Goal: Transaction & Acquisition: Obtain resource

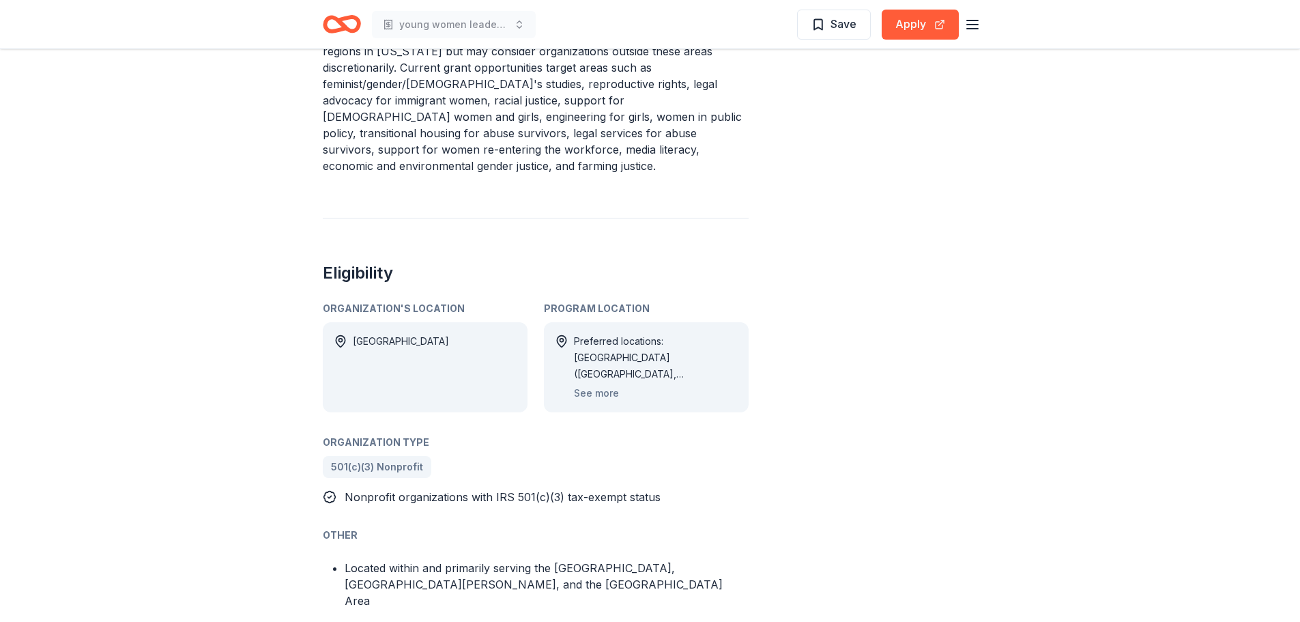
scroll to position [751, 0]
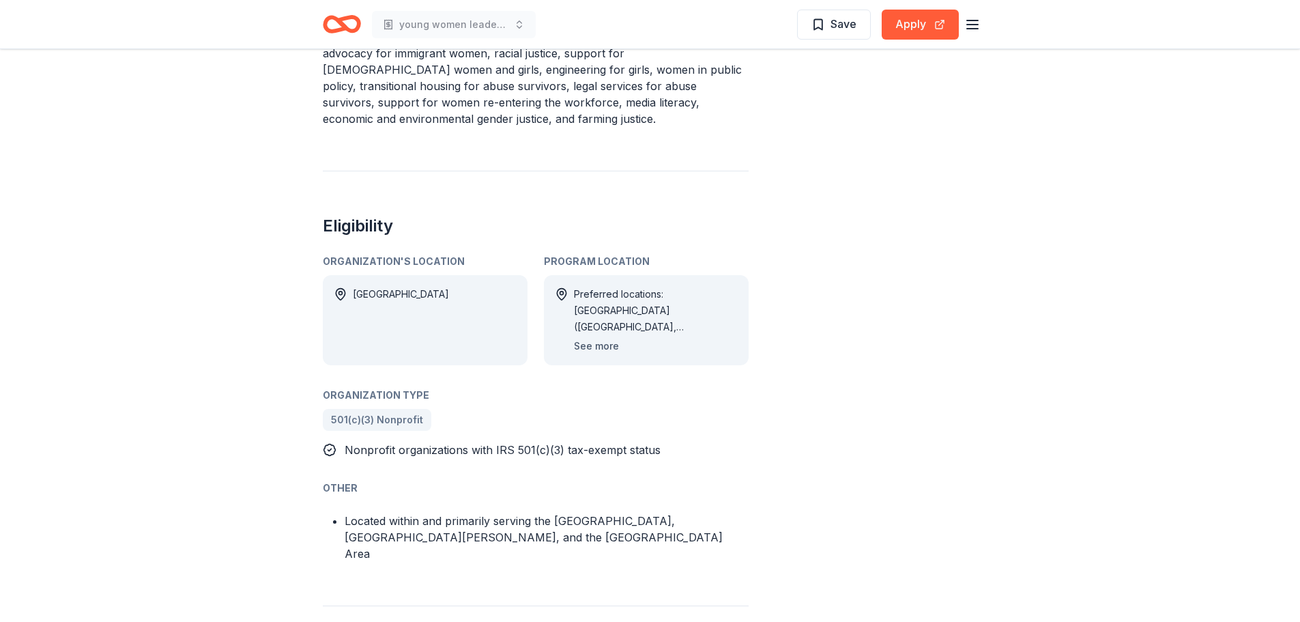
click at [600, 338] on button "See more" at bounding box center [596, 346] width 45 height 16
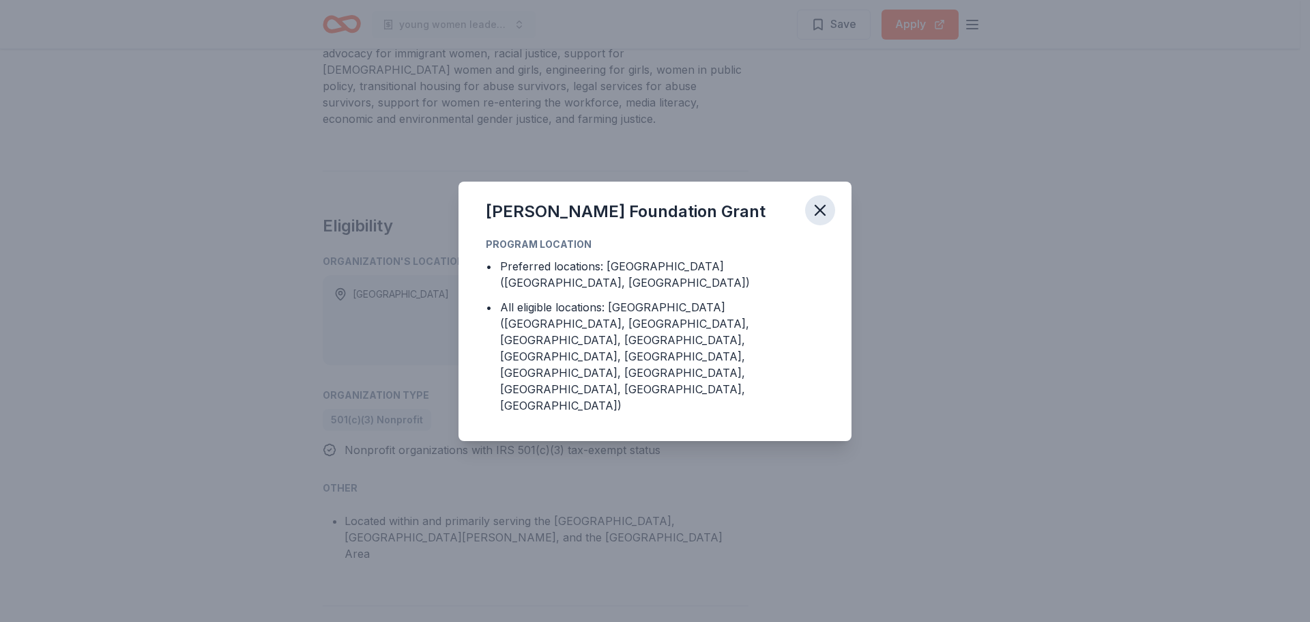
click at [818, 220] on icon "button" at bounding box center [820, 210] width 19 height 19
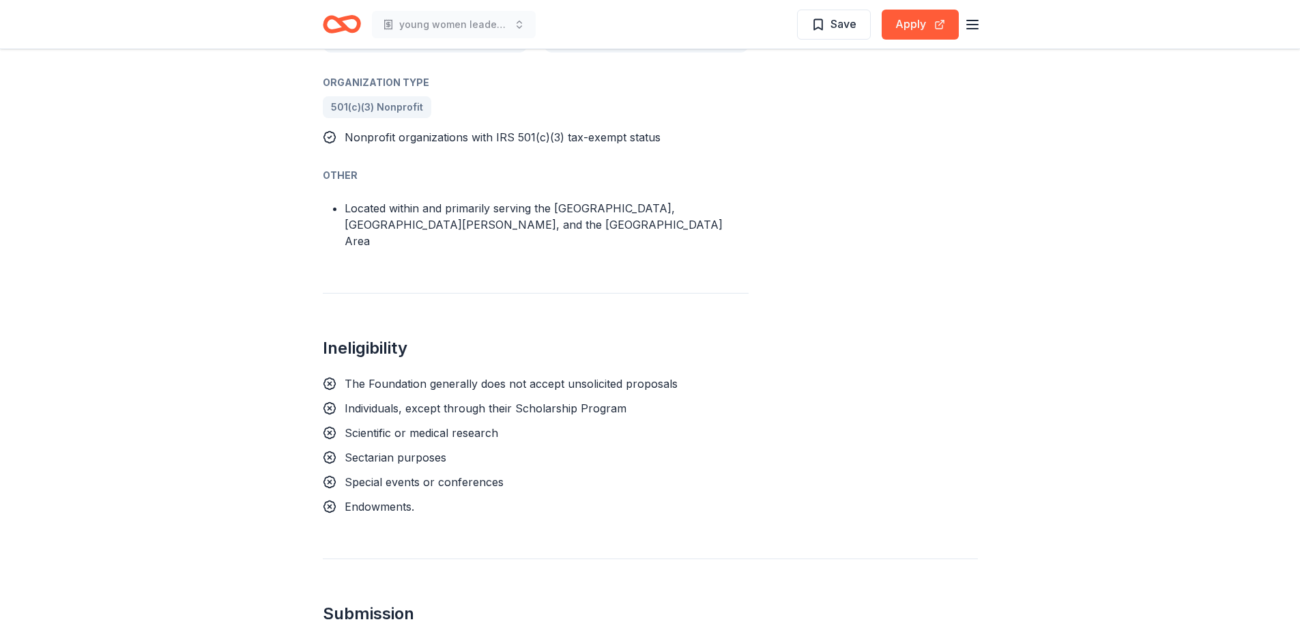
scroll to position [1365, 0]
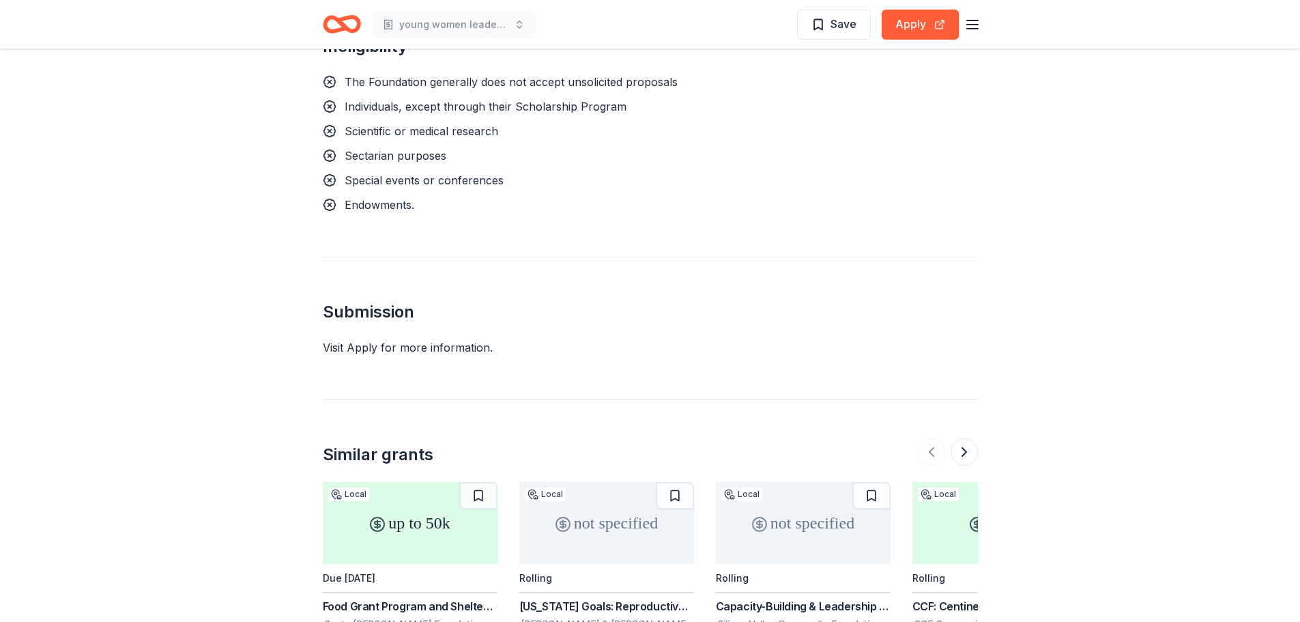
click at [335, 24] on icon "Home" at bounding box center [342, 24] width 38 height 32
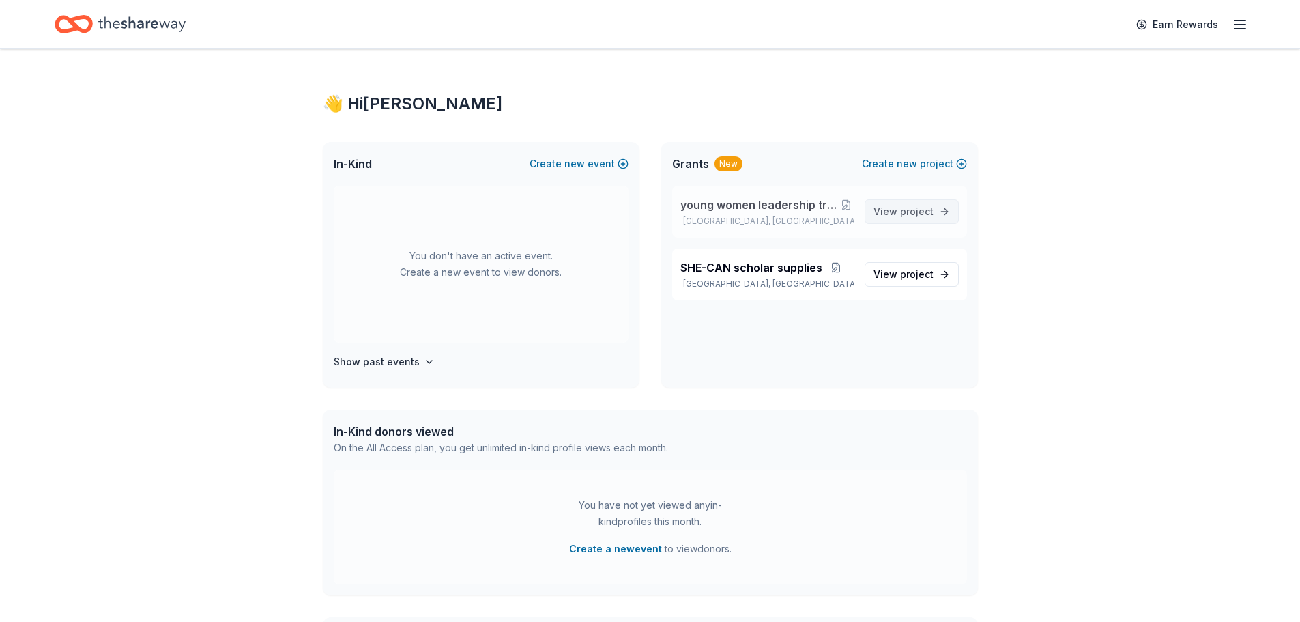
click at [914, 215] on span "project" at bounding box center [916, 211] width 33 height 12
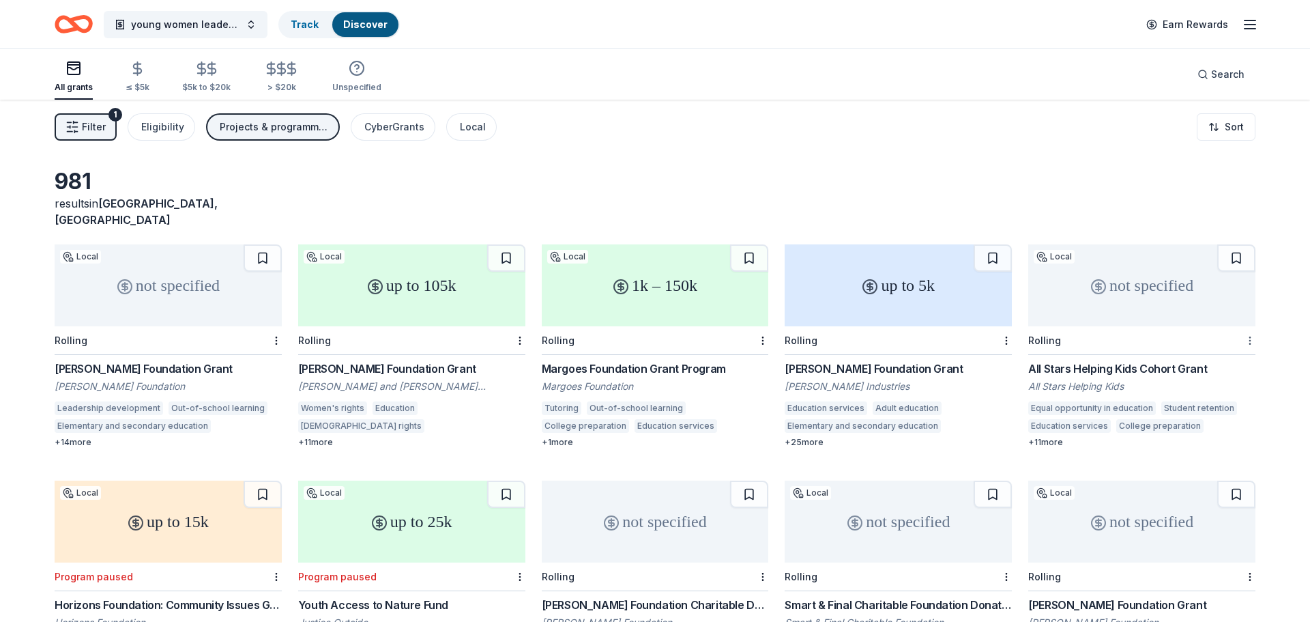
click at [1241, 321] on html "young women leadership training and education support Track Discover Earn Rewar…" at bounding box center [655, 311] width 1310 height 622
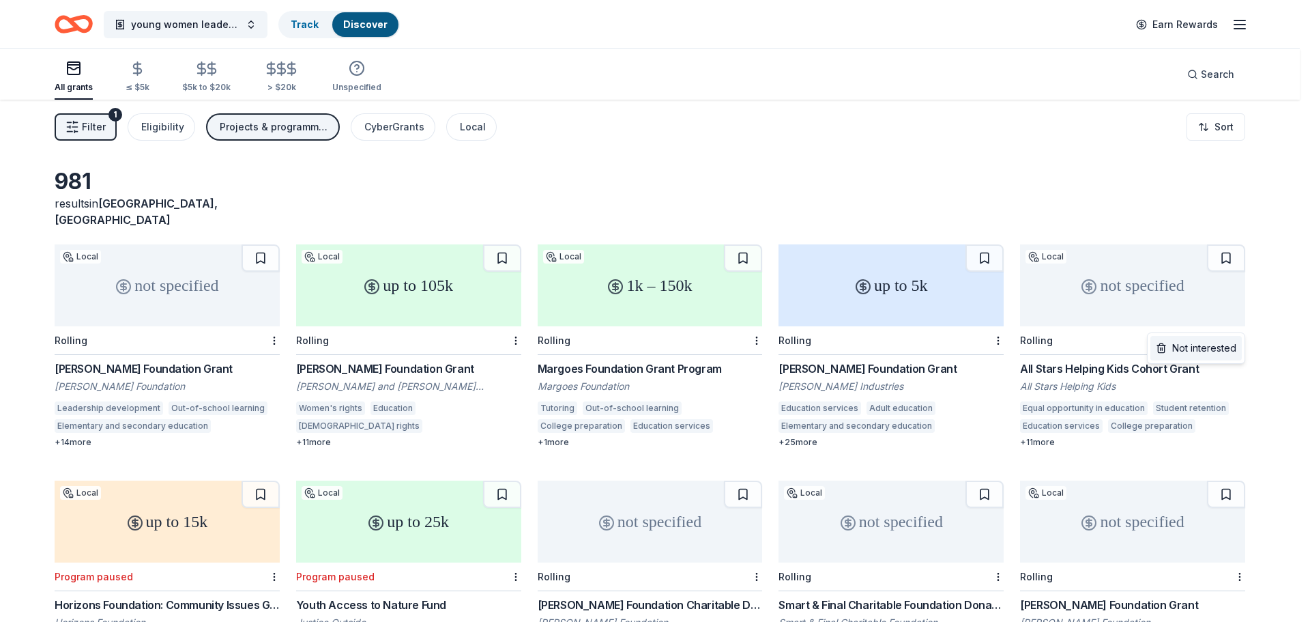
click at [1200, 344] on div "Not interested" at bounding box center [1196, 348] width 91 height 25
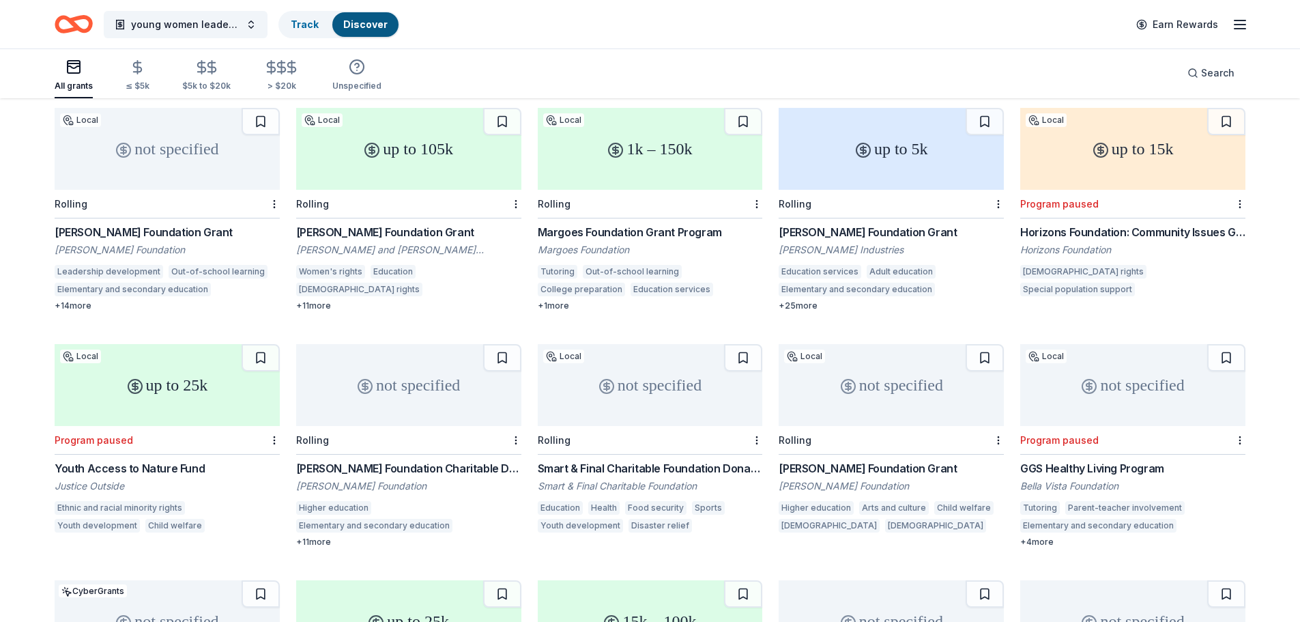
scroll to position [68, 0]
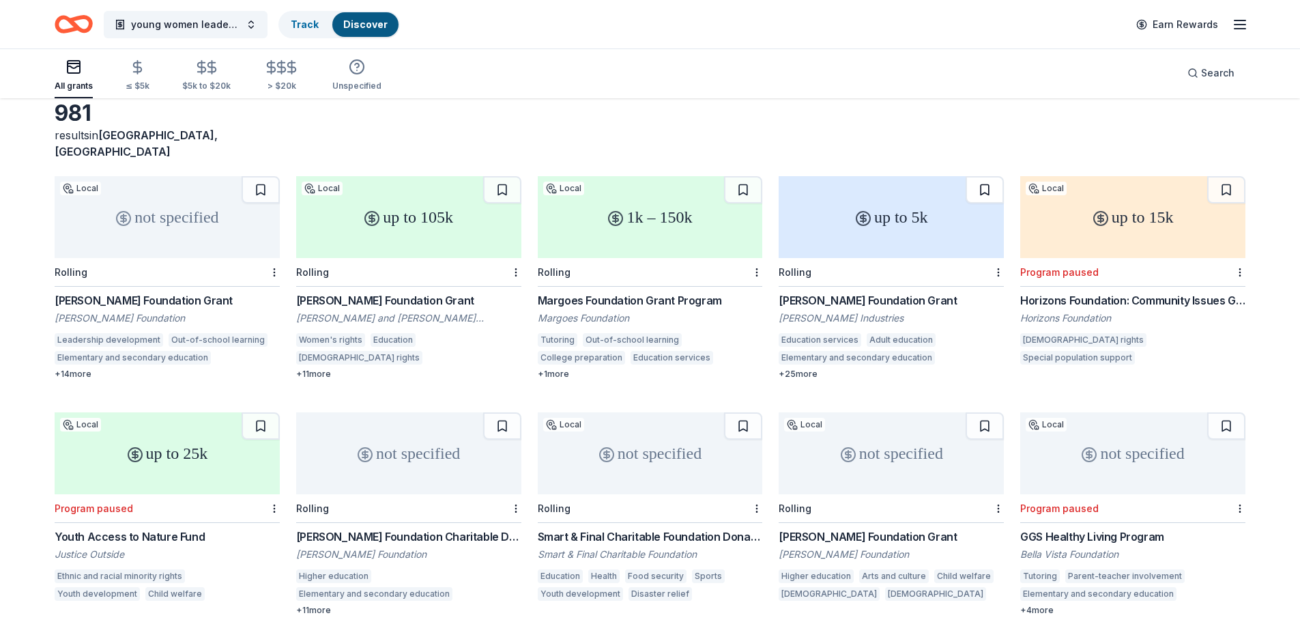
click at [992, 176] on button at bounding box center [985, 189] width 38 height 27
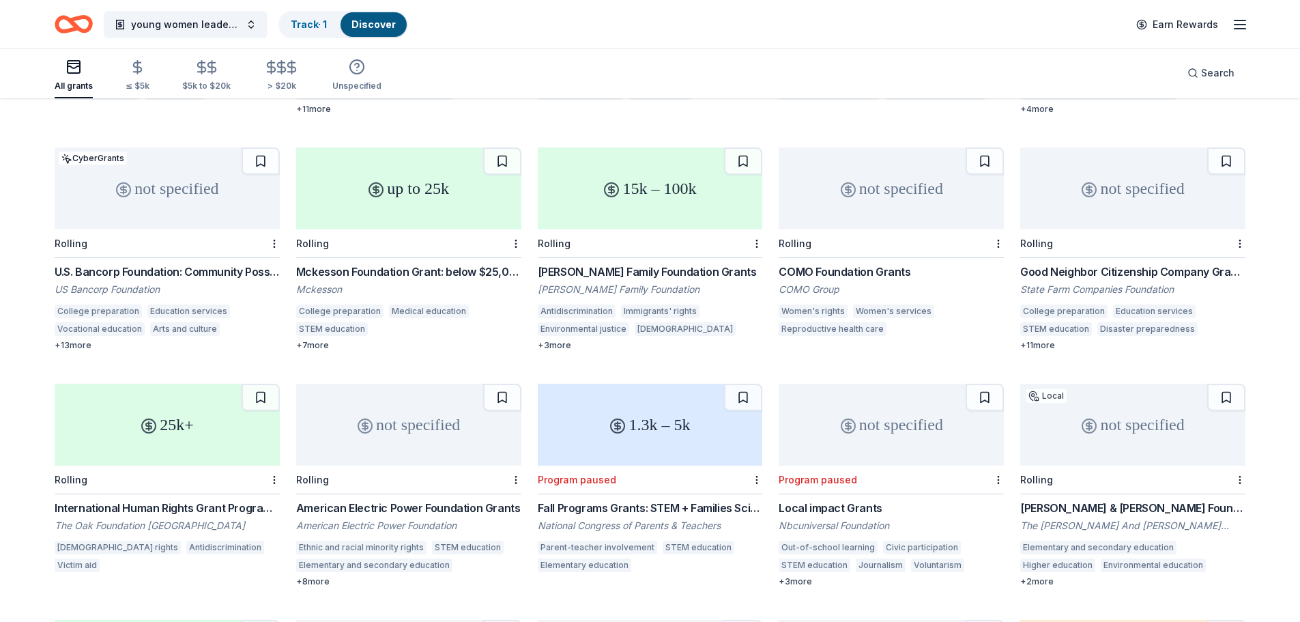
scroll to position [559, 0]
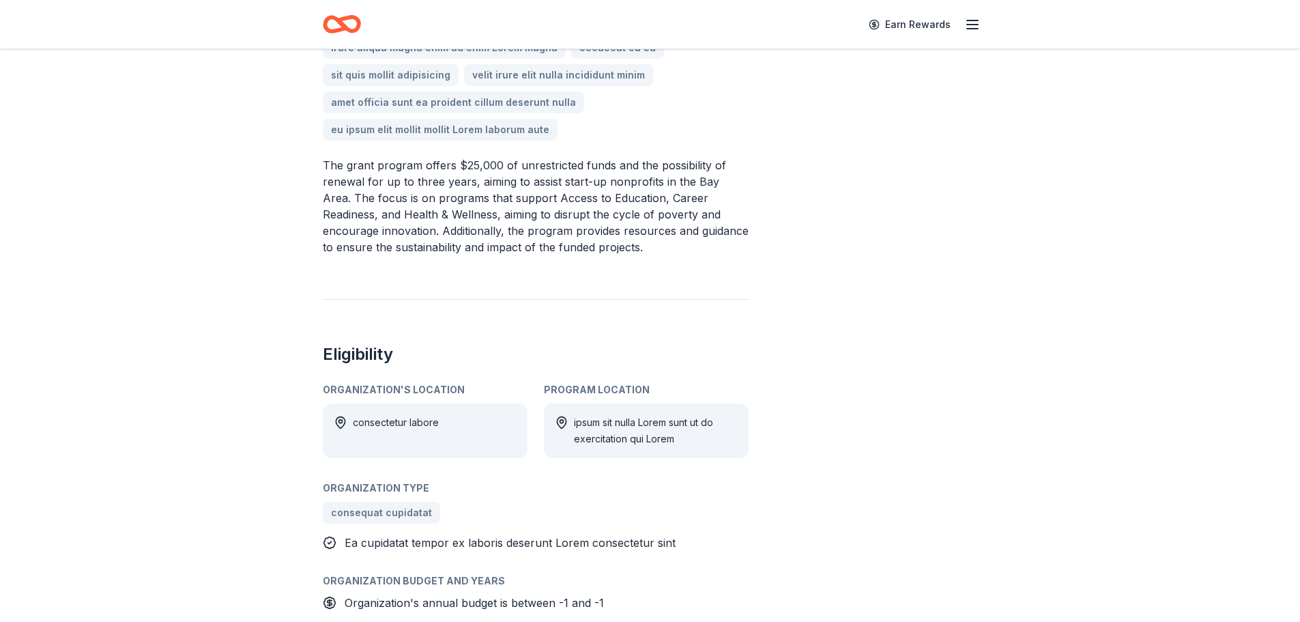
scroll to position [751, 0]
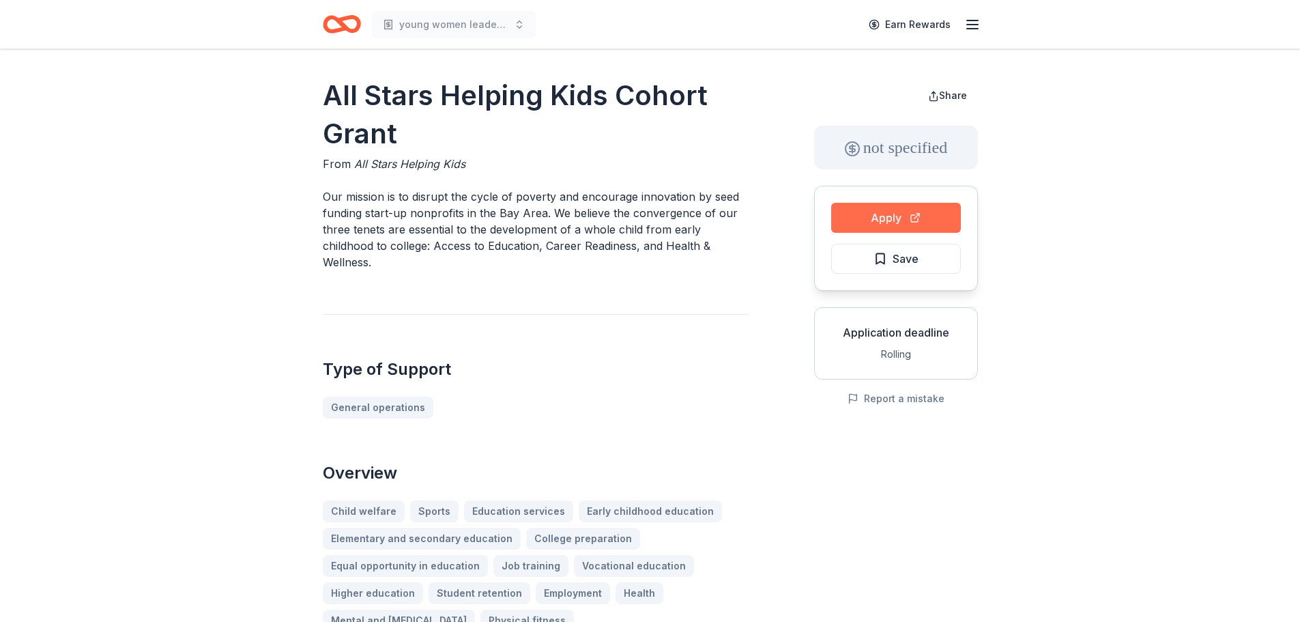
click at [895, 217] on button "Apply" at bounding box center [896, 218] width 130 height 30
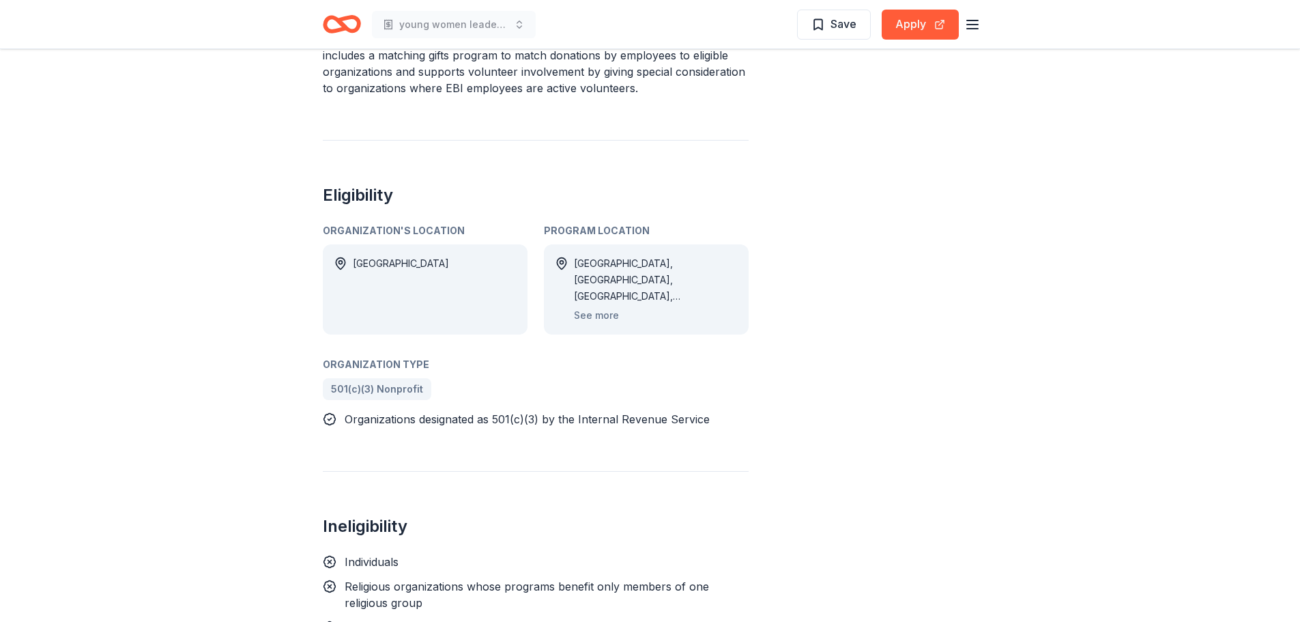
scroll to position [819, 0]
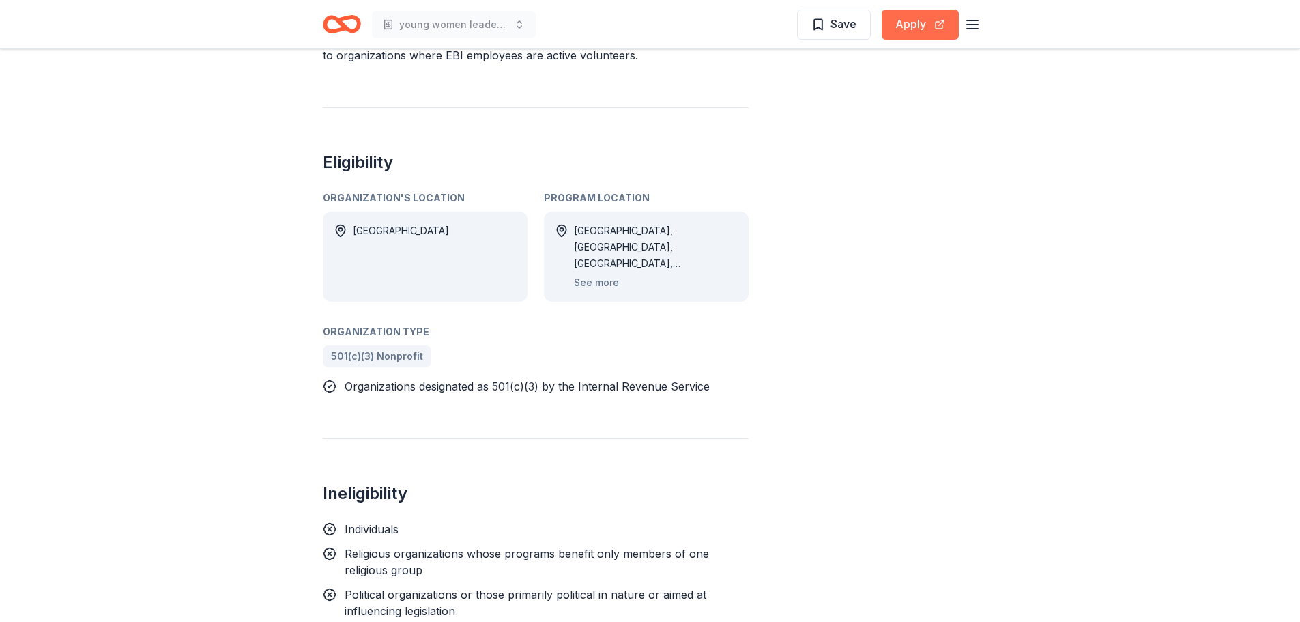
click at [904, 34] on button "Apply" at bounding box center [920, 25] width 77 height 30
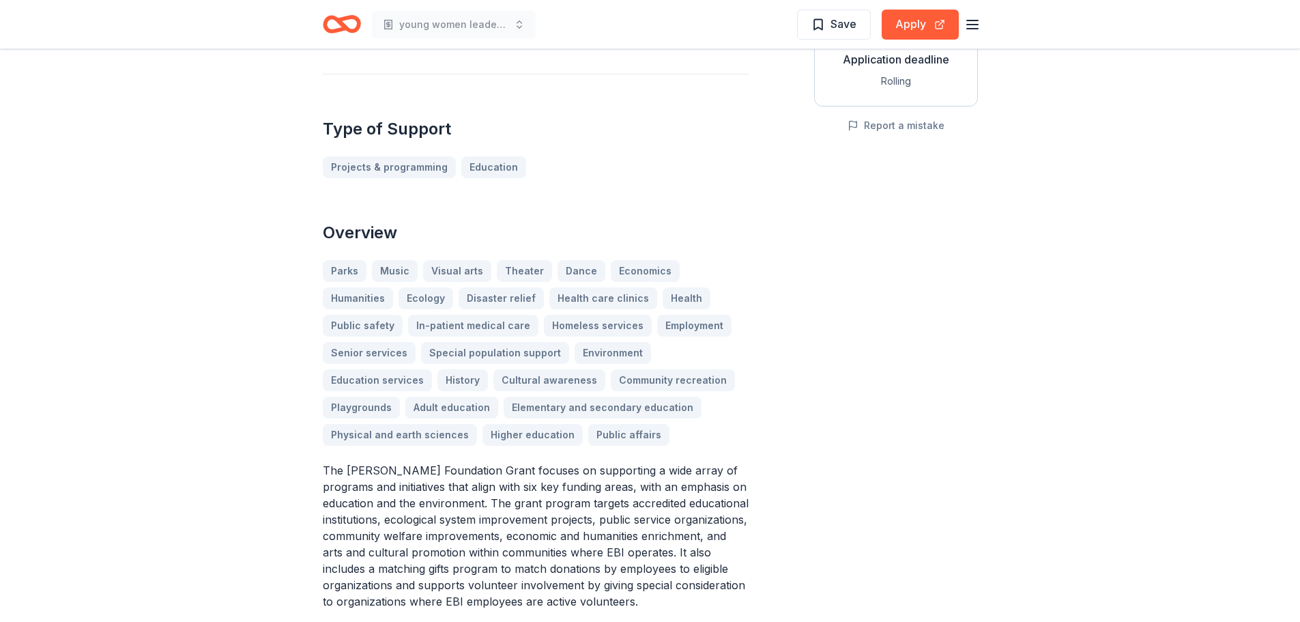
scroll to position [0, 0]
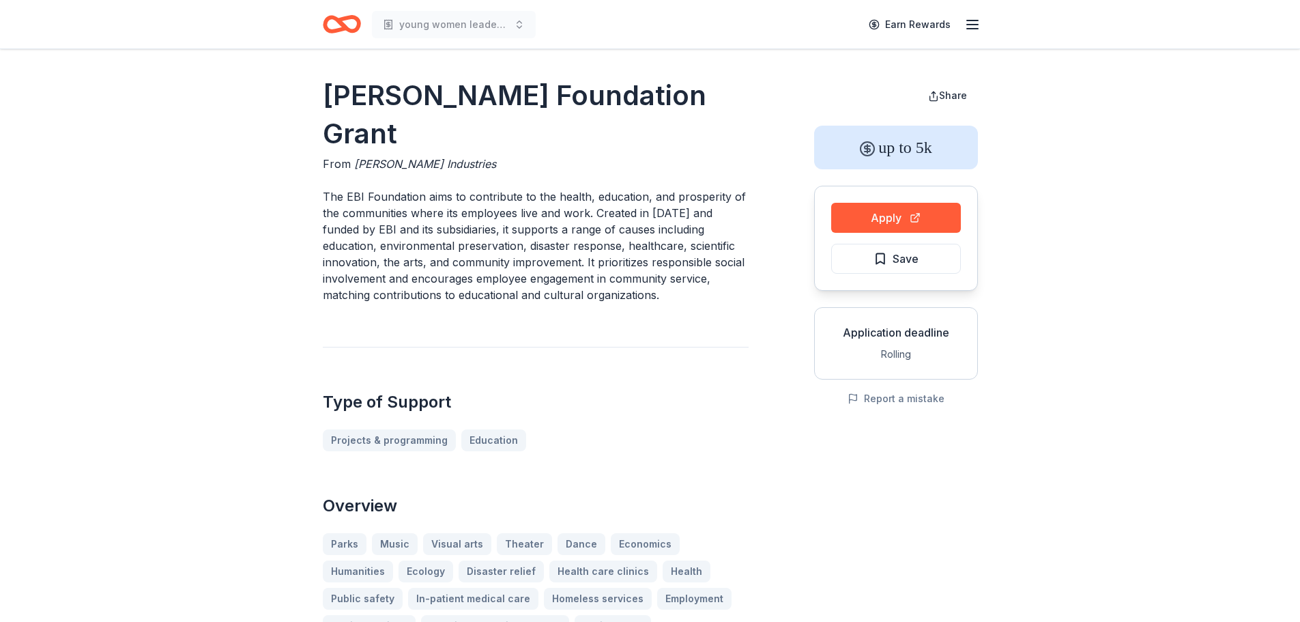
drag, startPoint x: 700, startPoint y: 97, endPoint x: 408, endPoint y: 77, distance: 292.1
click at [408, 77] on h1 "Ensign-Bickford Foundation Grant" at bounding box center [536, 114] width 426 height 76
drag, startPoint x: 294, startPoint y: 89, endPoint x: 528, endPoint y: 86, distance: 234.1
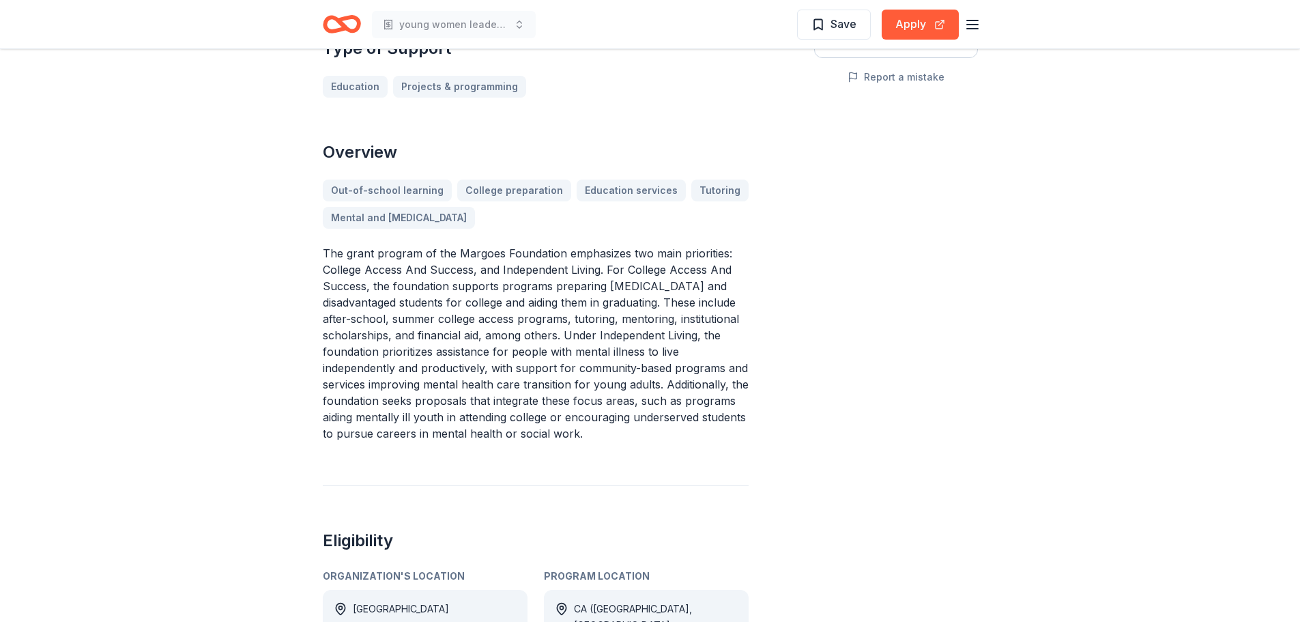
scroll to position [341, 0]
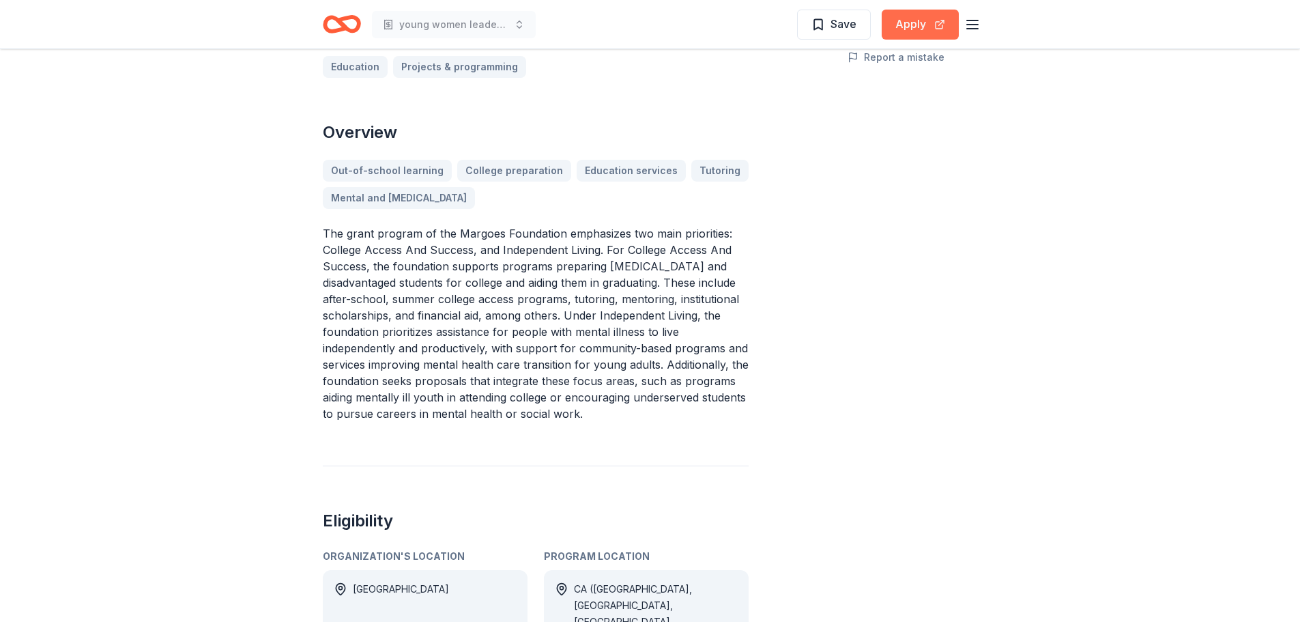
click at [910, 32] on button "Apply" at bounding box center [920, 25] width 77 height 30
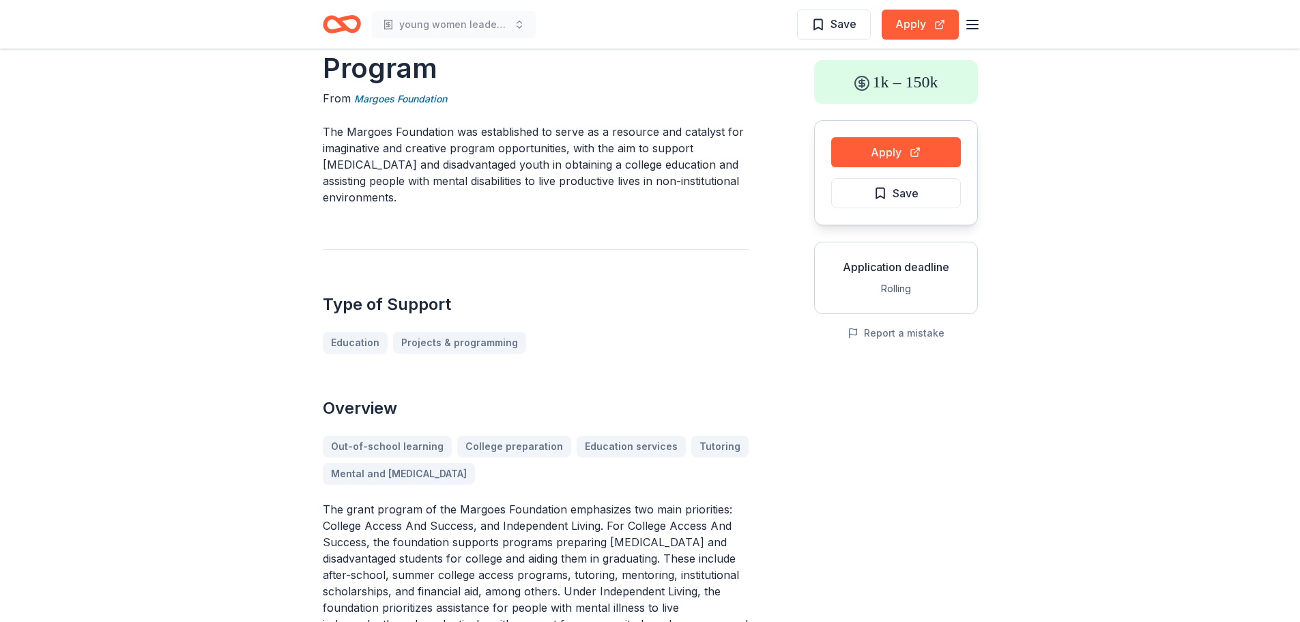
scroll to position [0, 0]
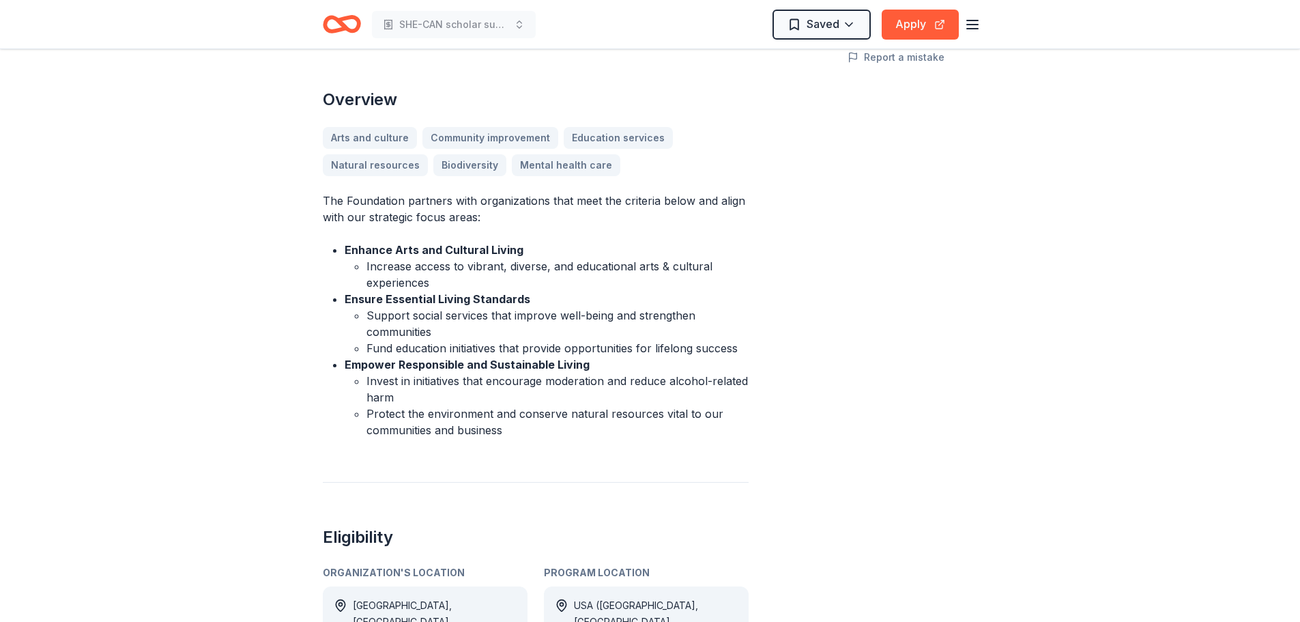
scroll to position [546, 0]
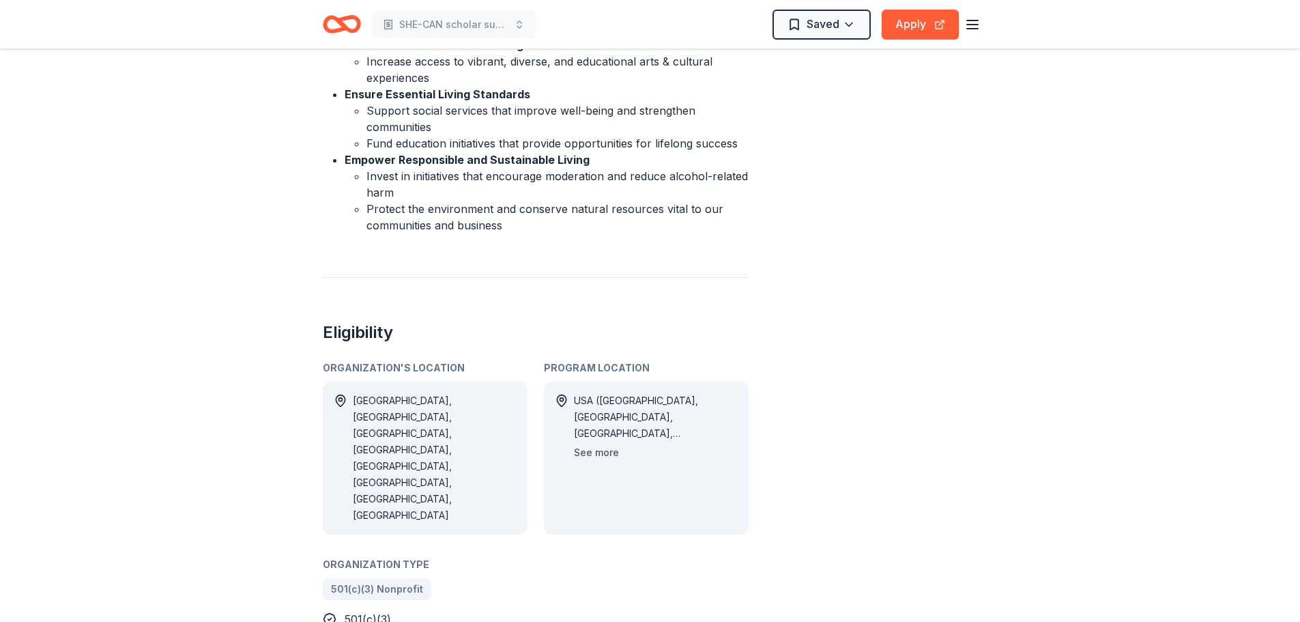
click at [603, 453] on button "See more" at bounding box center [596, 452] width 45 height 16
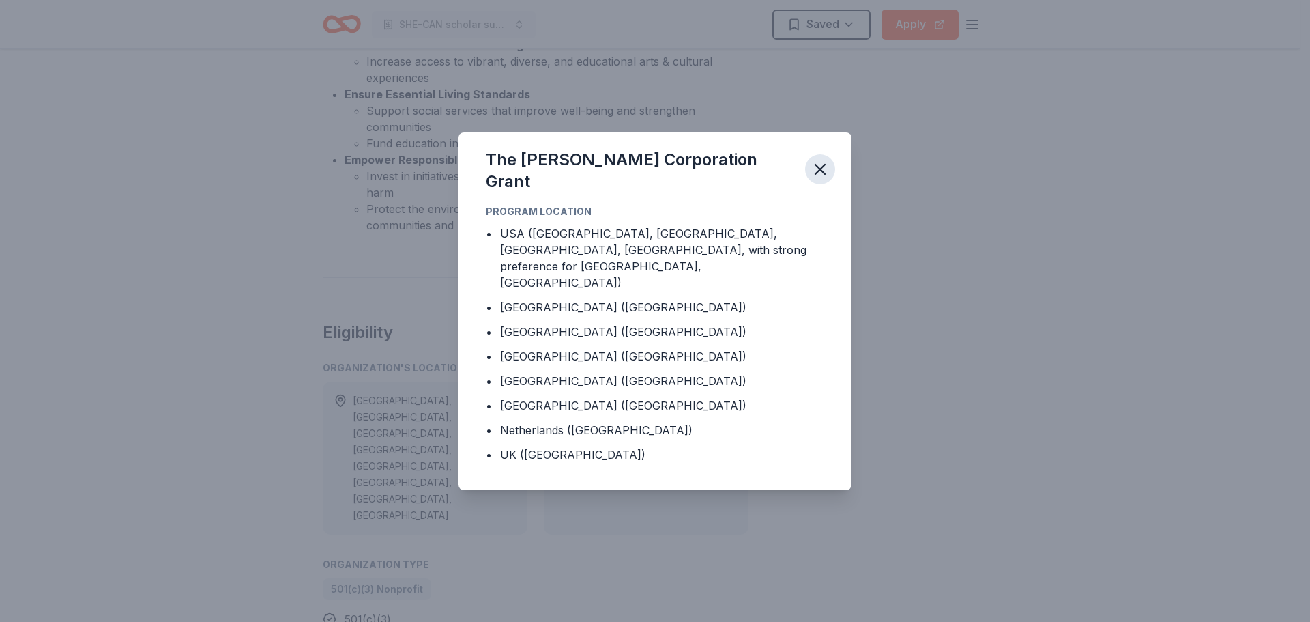
click at [822, 174] on icon "button" at bounding box center [821, 169] width 10 height 10
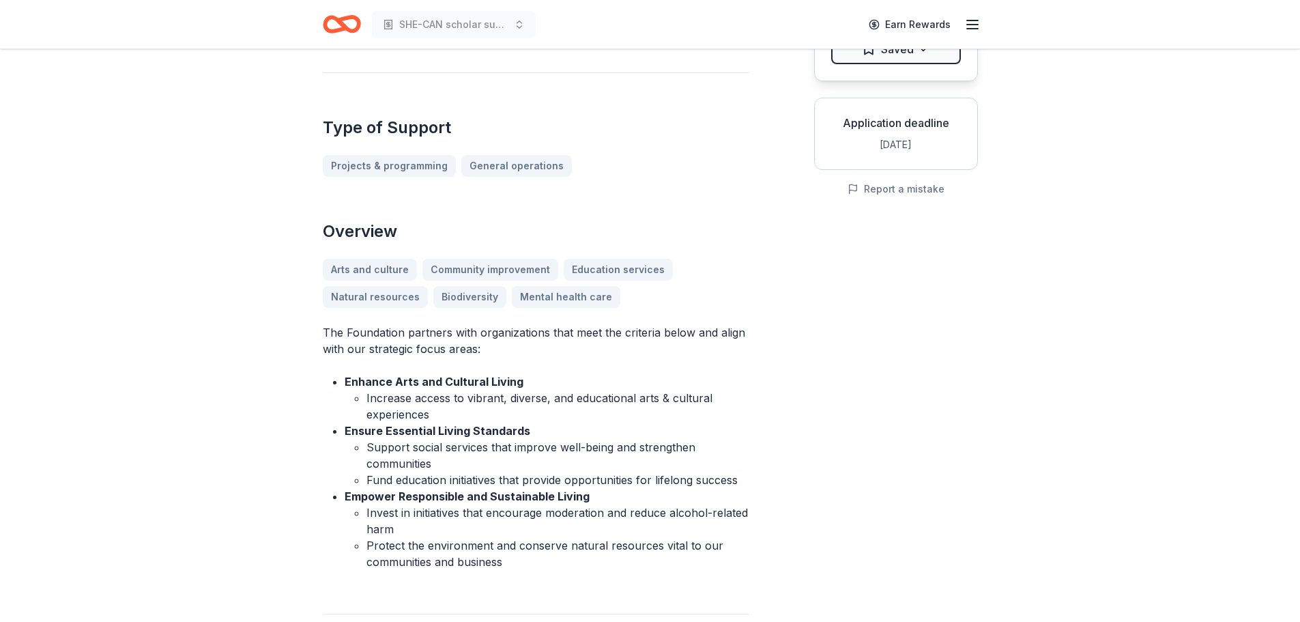
scroll to position [0, 0]
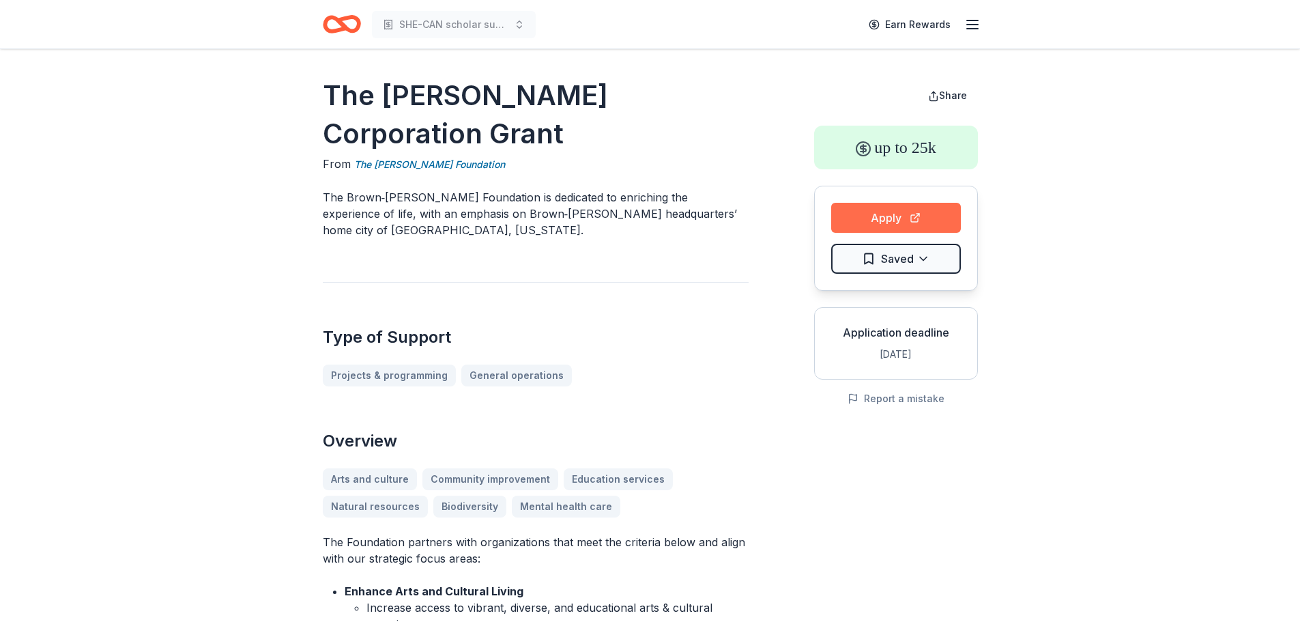
click at [853, 221] on button "Apply" at bounding box center [896, 218] width 130 height 30
click at [382, 104] on h1 "The Brown-Forman Corporation Grant" at bounding box center [536, 114] width 426 height 76
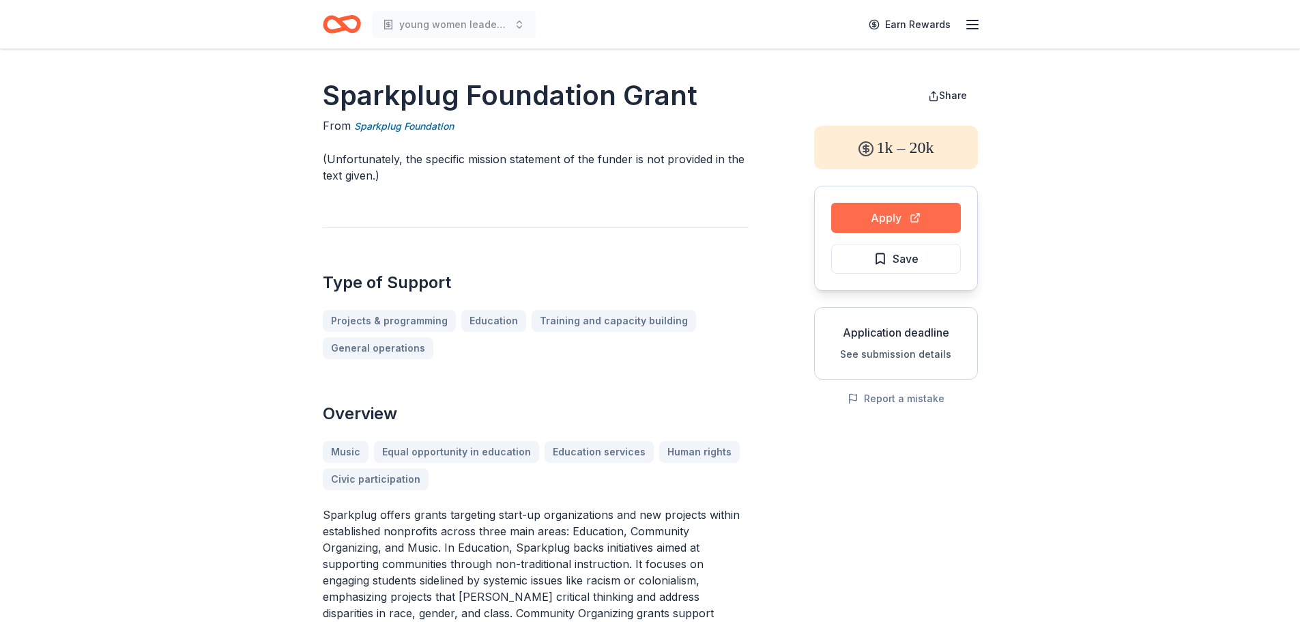
click at [923, 212] on button "Apply" at bounding box center [896, 218] width 130 height 30
click at [932, 349] on button "See submission details" at bounding box center [895, 354] width 111 height 16
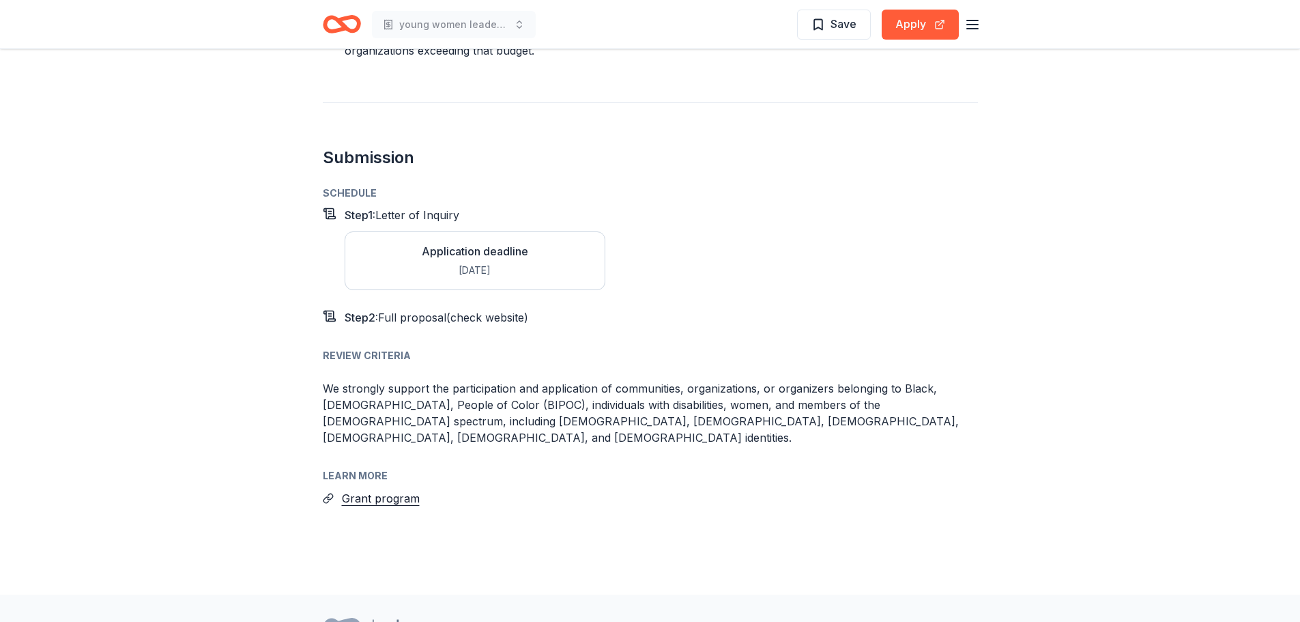
scroll to position [1964, 0]
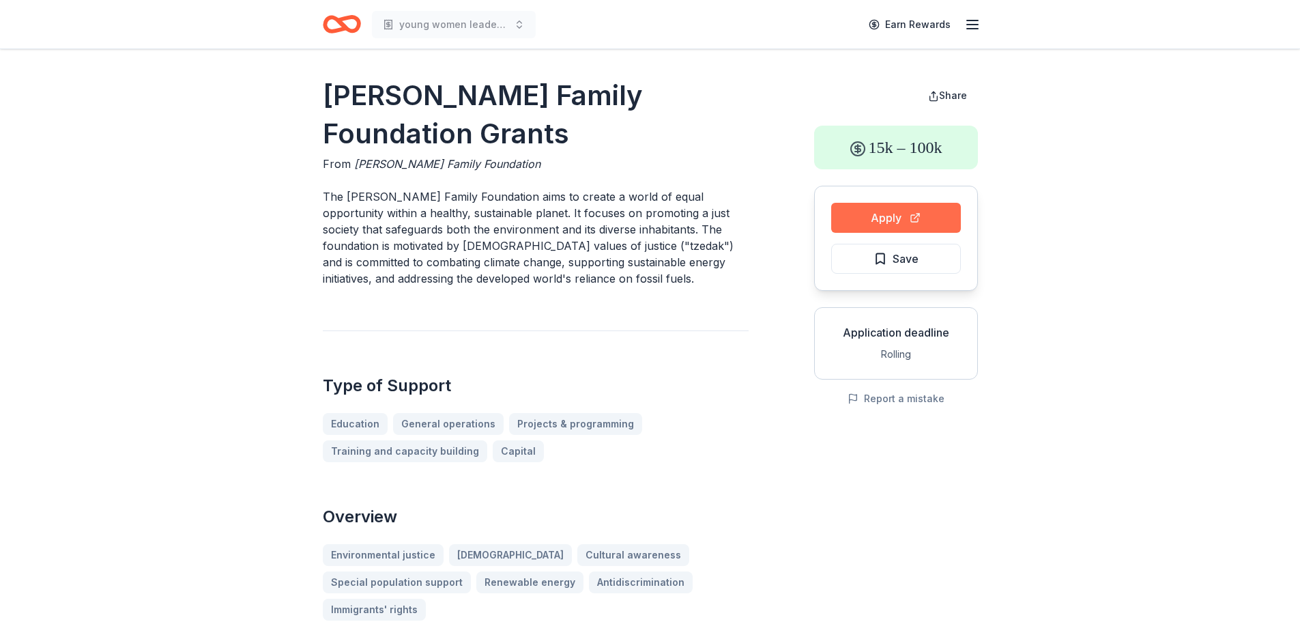
click at [915, 216] on button "Apply" at bounding box center [896, 218] width 130 height 30
